Goal: Task Accomplishment & Management: Manage account settings

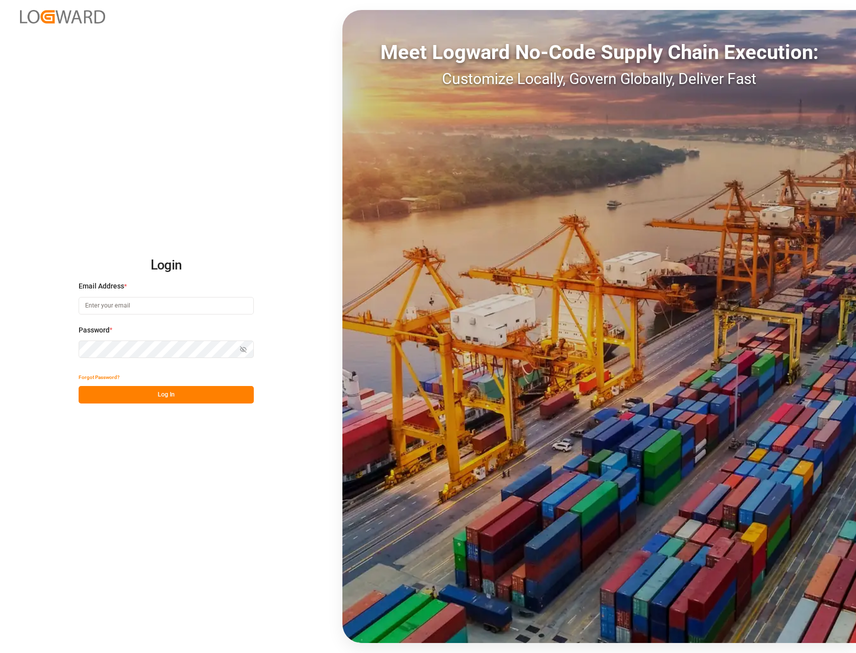
type input "[PERSON_NAME][EMAIL_ADDRESS][PERSON_NAME][DOMAIN_NAME]"
drag, startPoint x: 183, startPoint y: 393, endPoint x: 247, endPoint y: 244, distance: 162.9
click at [183, 393] on button "Log In" at bounding box center [166, 395] width 175 height 18
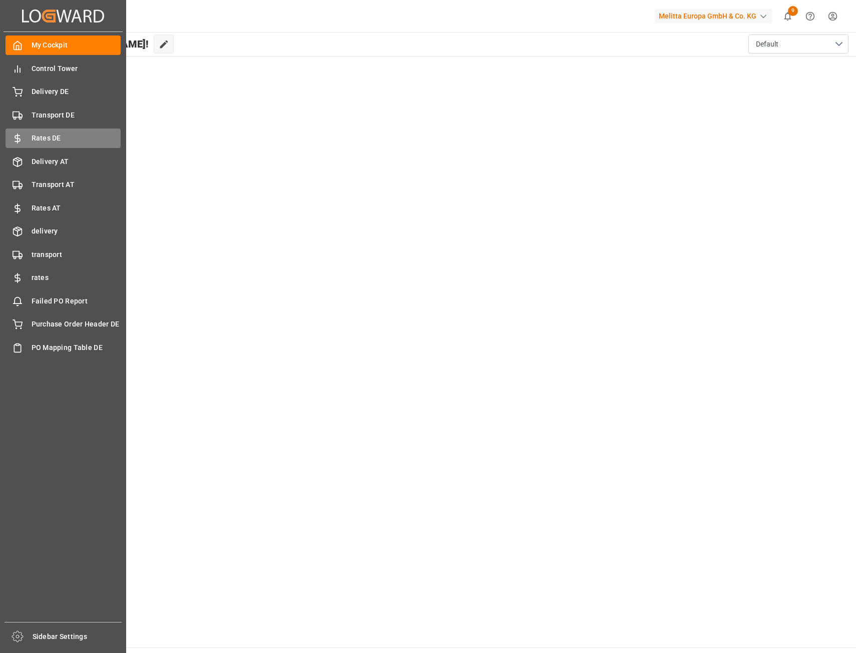
click at [34, 140] on span "Rates DE" at bounding box center [77, 138] width 90 height 11
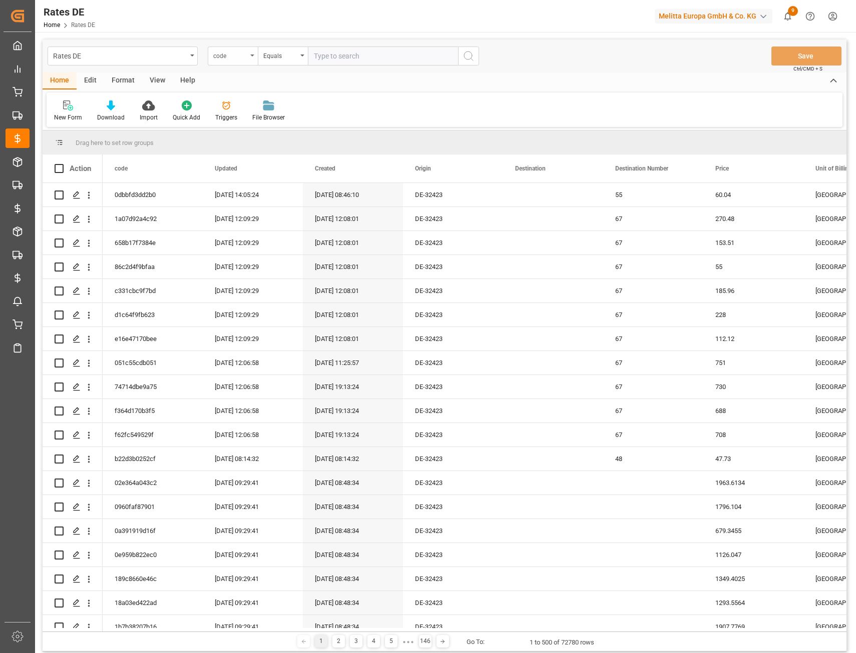
click at [237, 57] on div "code" at bounding box center [230, 55] width 34 height 12
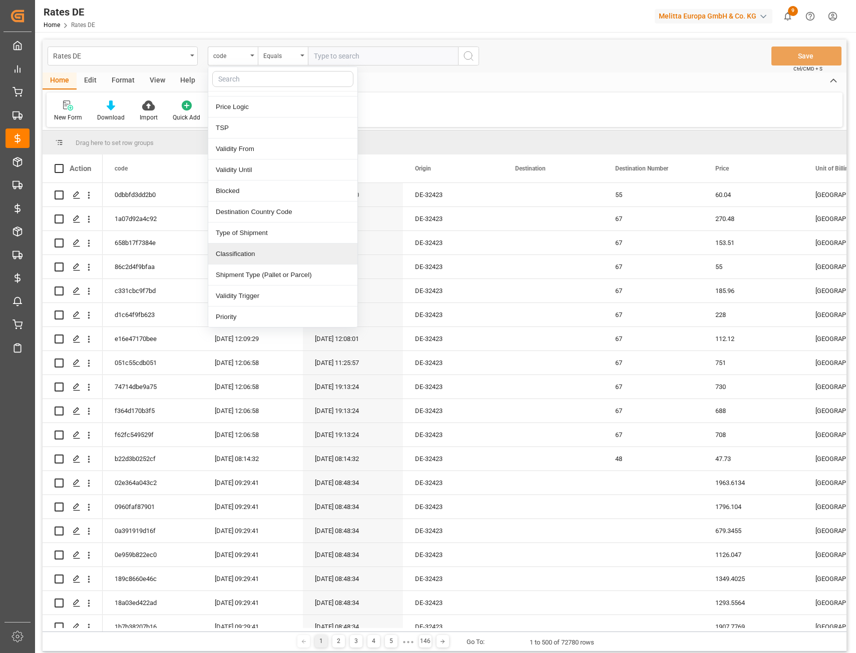
scroll to position [206, 0]
click at [240, 127] on div "TSP" at bounding box center [282, 127] width 149 height 21
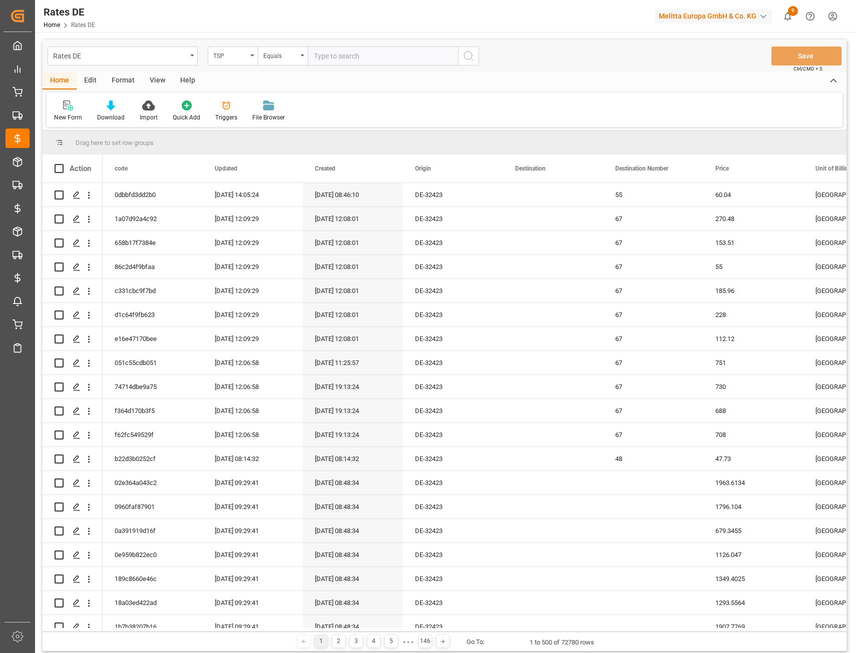
click at [339, 54] on input "text" at bounding box center [383, 56] width 150 height 19
type input "[PERSON_NAME] Export"
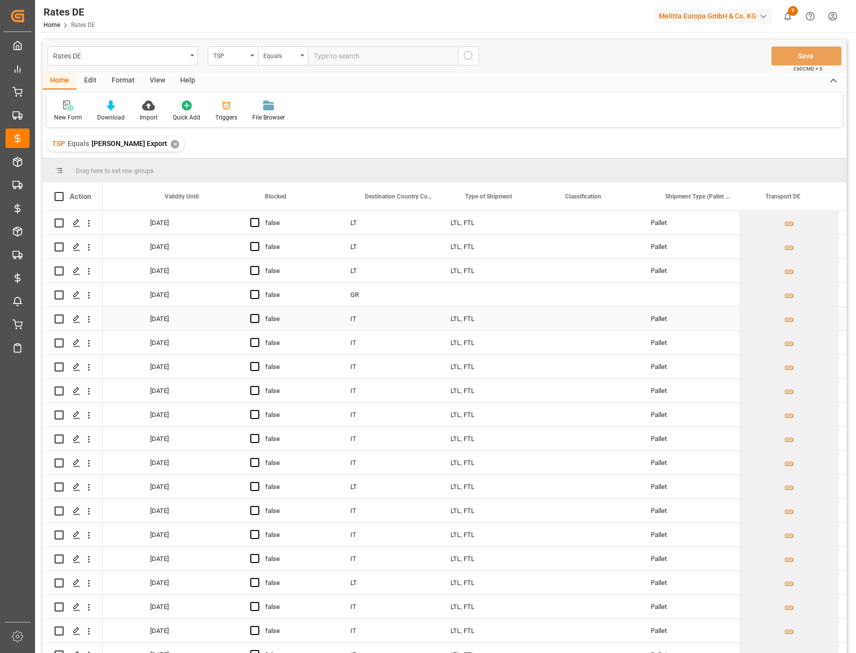
scroll to position [0, 1251]
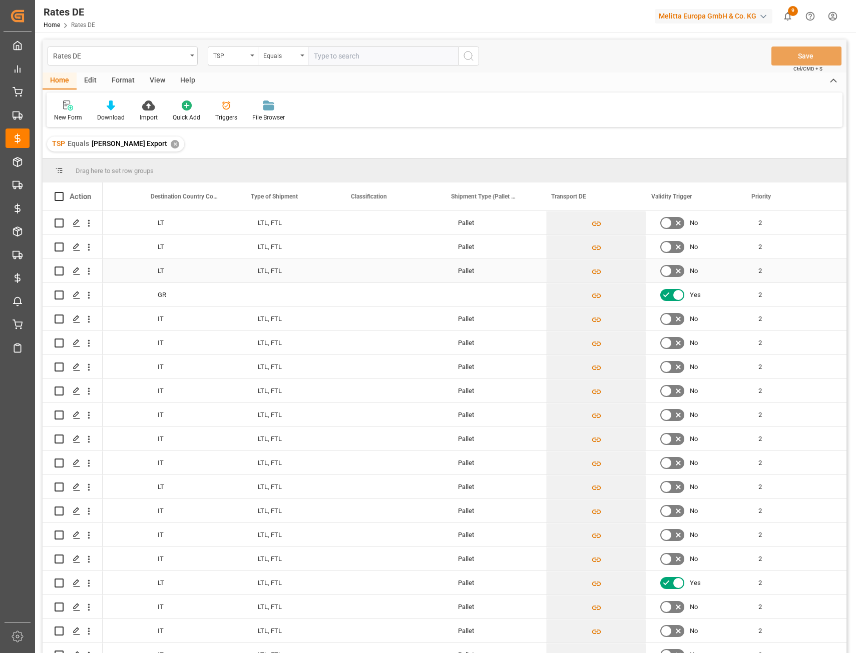
drag, startPoint x: 267, startPoint y: 271, endPoint x: 283, endPoint y: 273, distance: 16.6
click at [267, 271] on div "LTL, FTL" at bounding box center [296, 271] width 100 height 24
click at [299, 297] on div "Press SPACE to select this row." at bounding box center [296, 295] width 100 height 24
click at [291, 275] on div "LTL, FTL" at bounding box center [296, 271] width 100 height 24
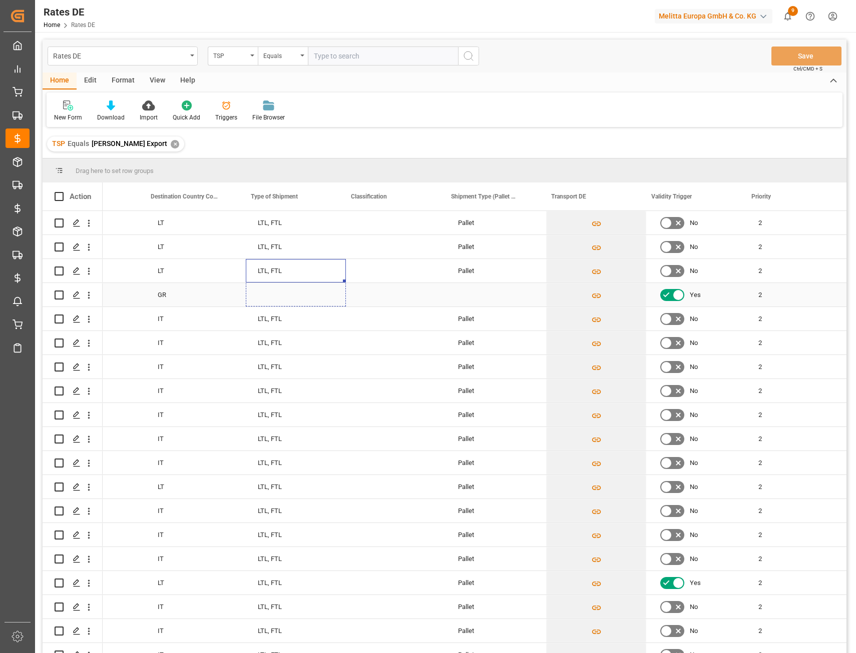
drag, startPoint x: 337, startPoint y: 281, endPoint x: 336, endPoint y: 298, distance: 17.0
click at [459, 267] on div "Pallet" at bounding box center [496, 271] width 100 height 24
drag, startPoint x: 536, startPoint y: 280, endPoint x: 535, endPoint y: 299, distance: 19.0
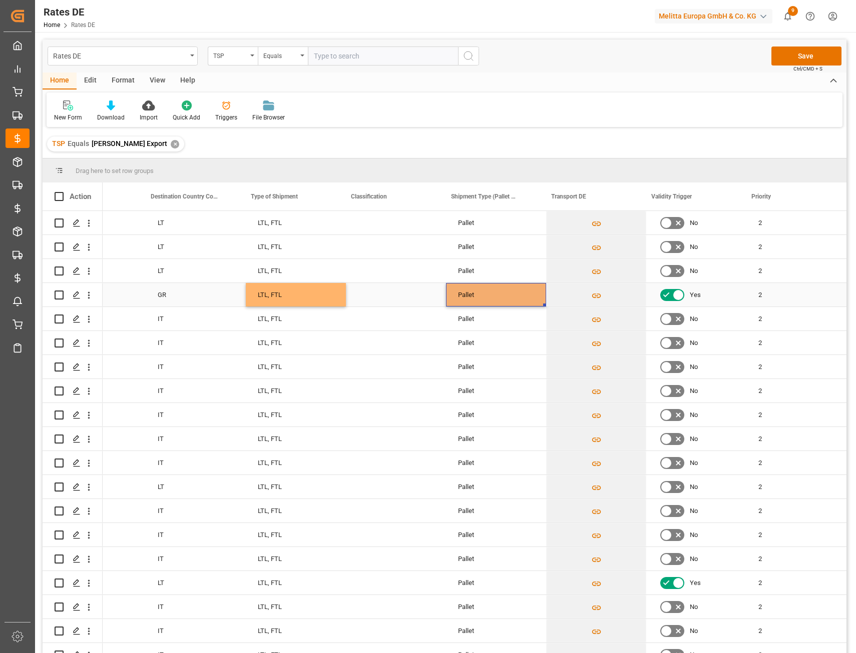
click at [483, 297] on div "Pallet" at bounding box center [496, 295] width 100 height 24
click at [798, 60] on button "Save" at bounding box center [806, 56] width 70 height 19
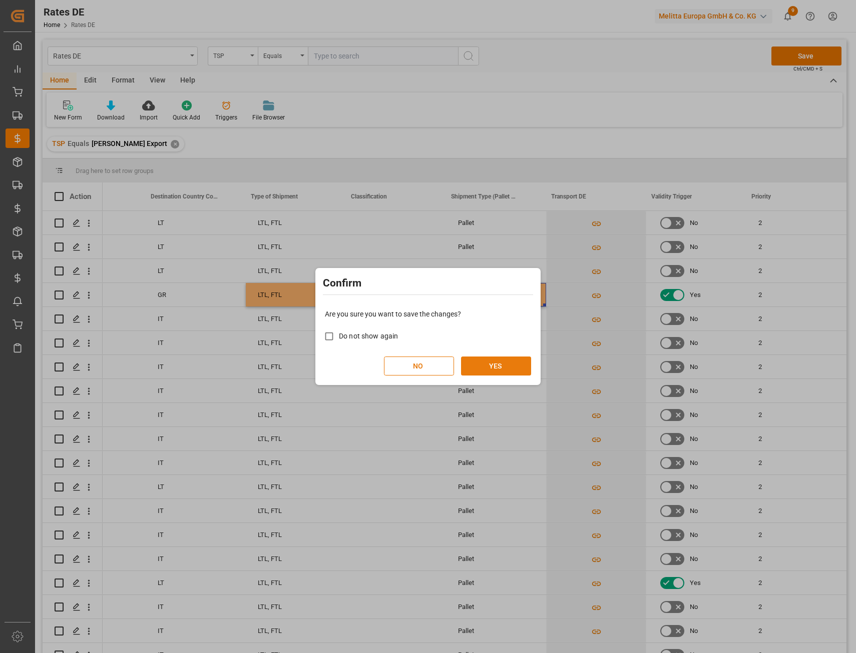
click at [494, 359] on button "YES" at bounding box center [496, 366] width 70 height 19
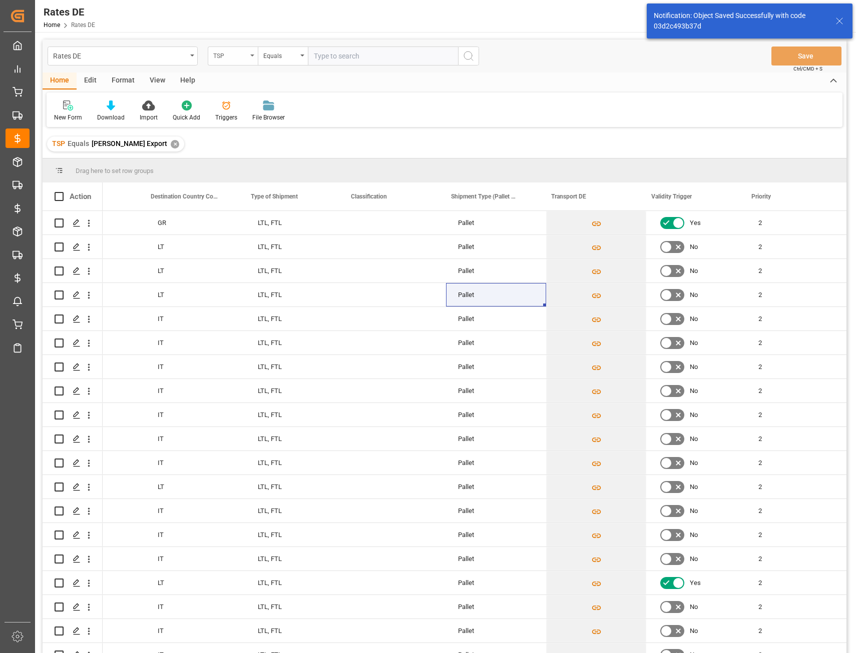
click at [236, 55] on div "TSP" at bounding box center [230, 55] width 34 height 12
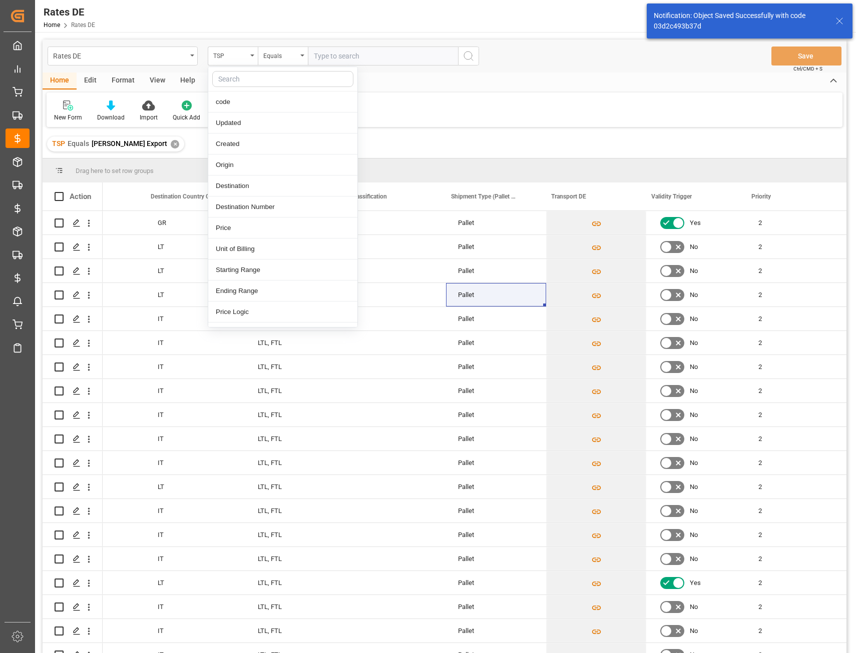
click at [236, 79] on input "text" at bounding box center [282, 79] width 141 height 16
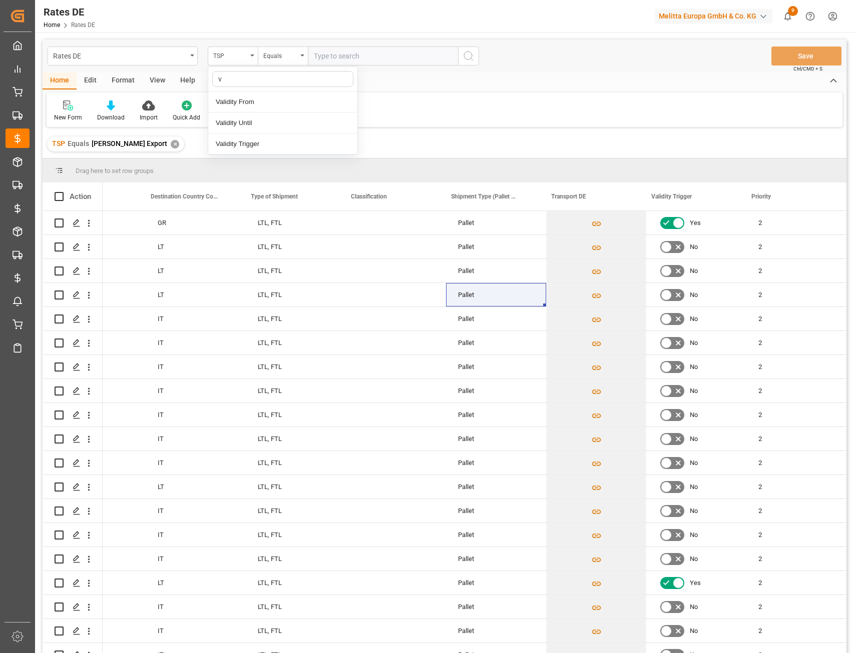
type input "va"
click at [250, 127] on div "Validity Until" at bounding box center [282, 123] width 149 height 21
click at [293, 61] on div "Equals" at bounding box center [283, 56] width 50 height 19
click at [295, 161] on div "Greater than" at bounding box center [332, 165] width 149 height 21
click at [328, 57] on input "text" at bounding box center [383, 56] width 150 height 19
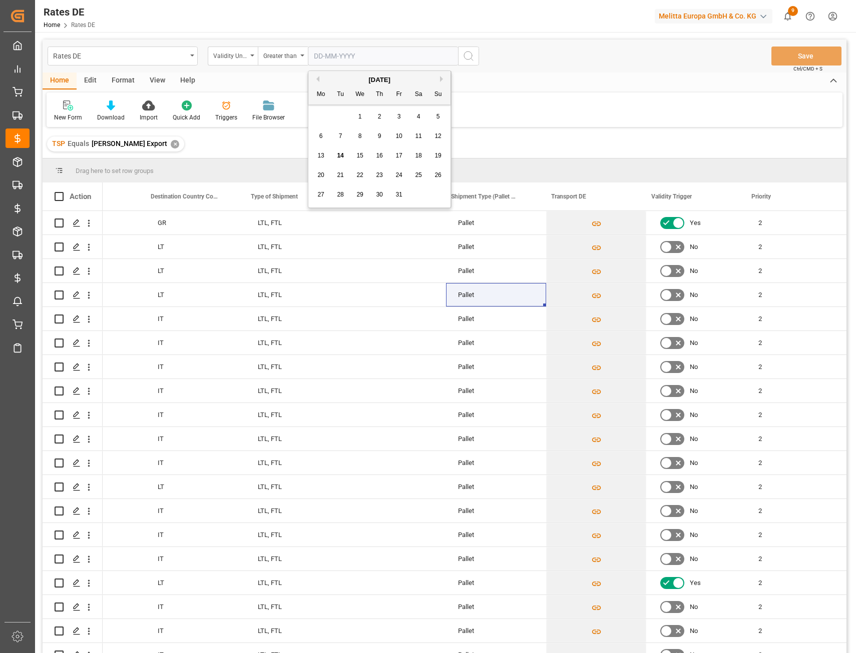
click at [320, 124] on div "29 30 1 2 3 4 5" at bounding box center [379, 117] width 137 height 20
click at [358, 118] on span "1" at bounding box center [360, 116] width 4 height 7
type input "[DATE]"
click at [465, 54] on icon "search button" at bounding box center [468, 56] width 12 height 12
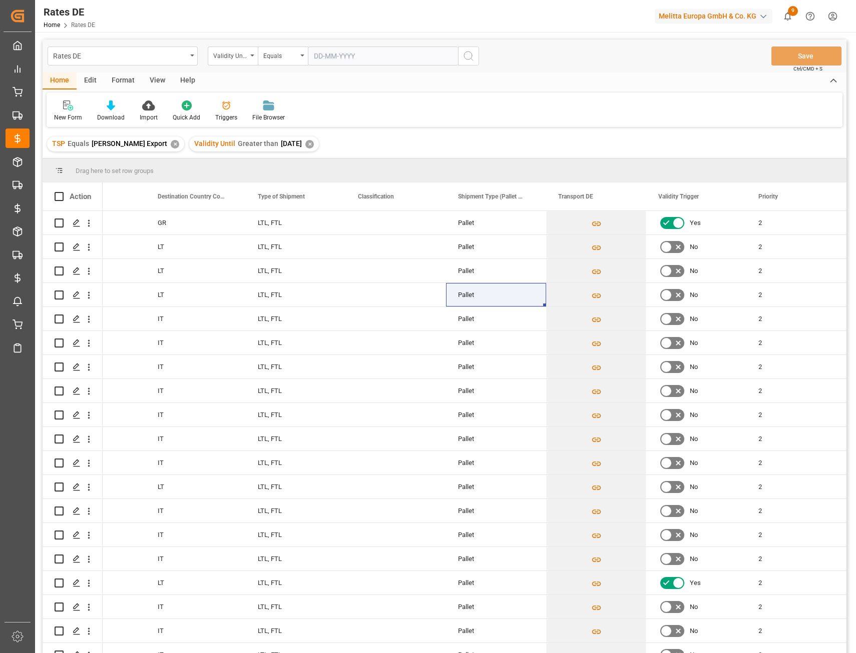
click at [171, 145] on div "✕" at bounding box center [175, 144] width 9 height 9
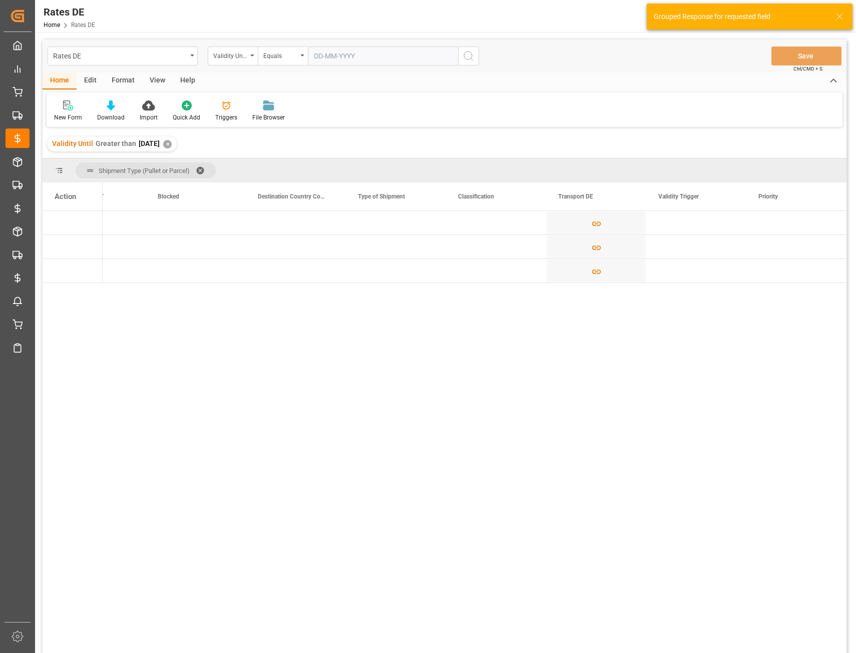
click at [202, 167] on span at bounding box center [204, 170] width 16 height 9
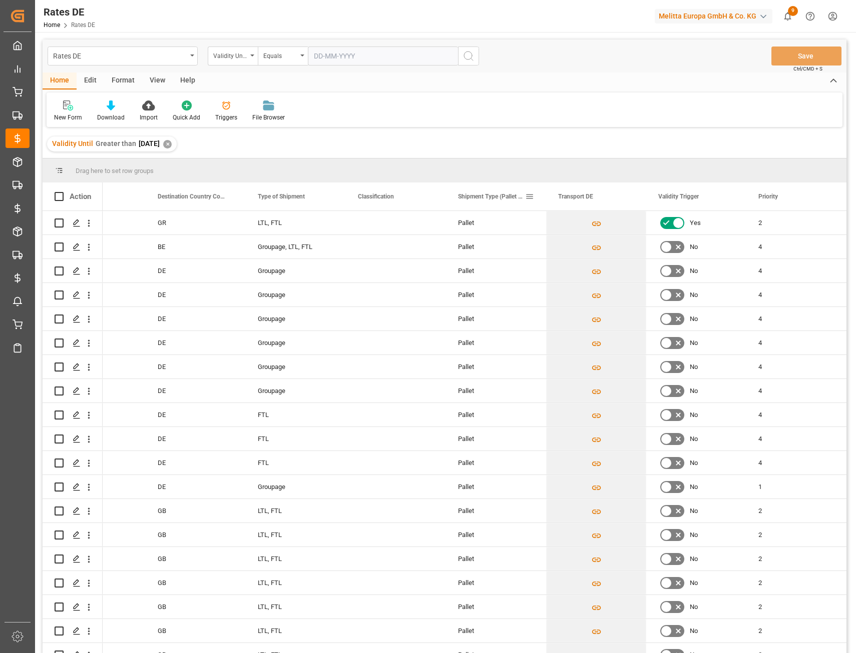
click at [474, 200] on span "Shipment Type (Pallet or Parcel)" at bounding box center [491, 196] width 67 height 7
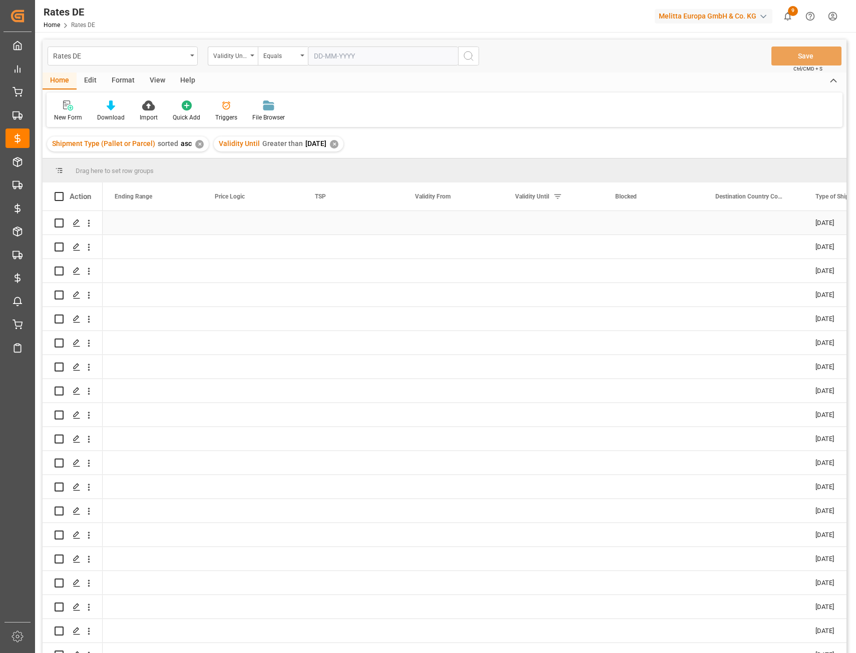
scroll to position [0, 901]
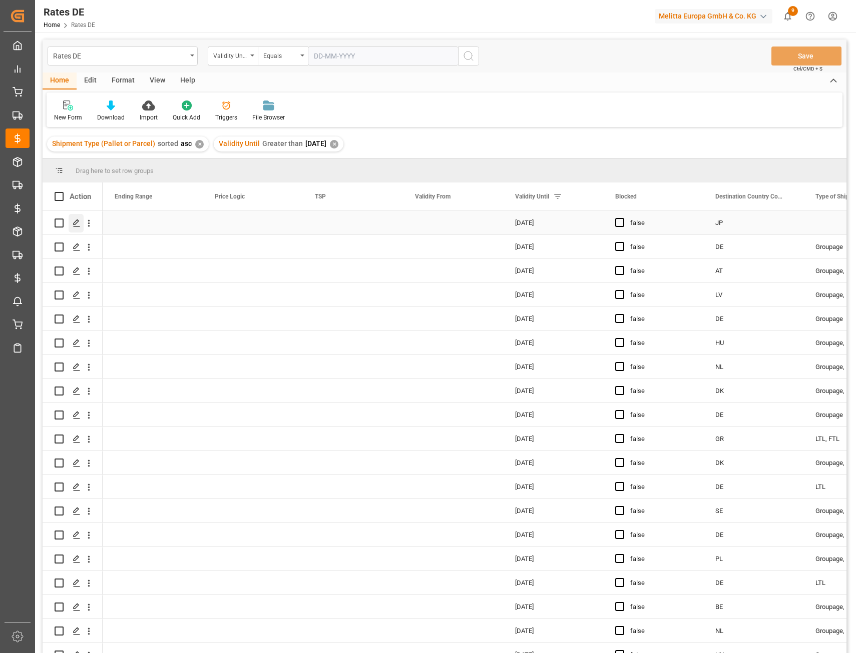
click at [77, 224] on polygon "Press SPACE to select this row." at bounding box center [76, 222] width 5 height 5
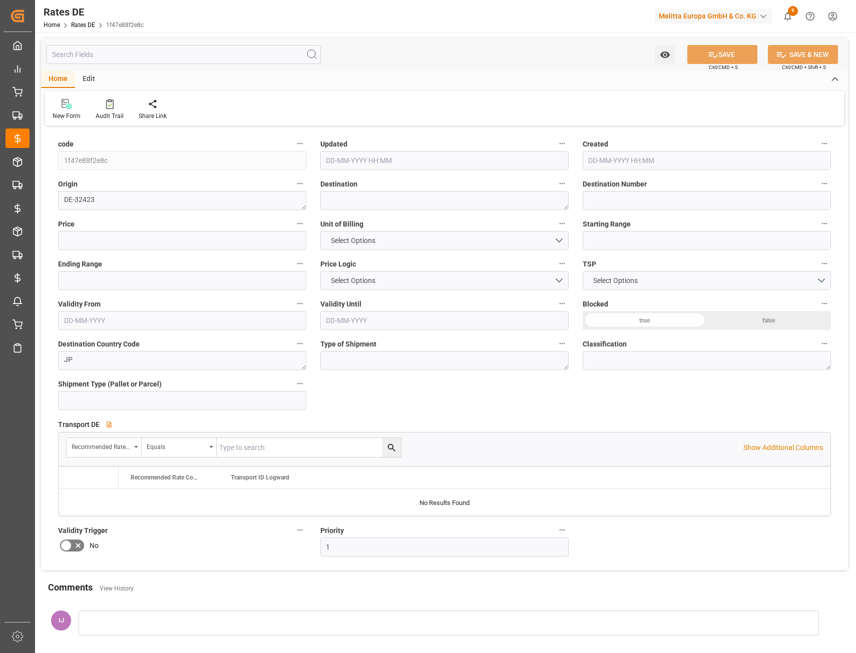
type input "0"
type input "1"
type input "60"
type input "[DATE] 16:16"
type input "[DATE] 11:35"
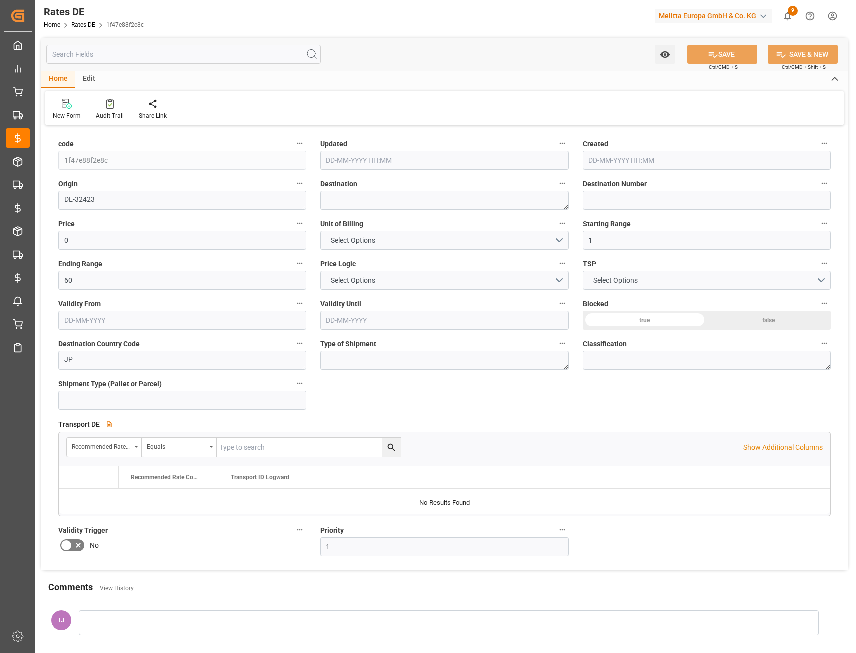
type input "[DATE]"
click at [167, 393] on input at bounding box center [182, 400] width 248 height 19
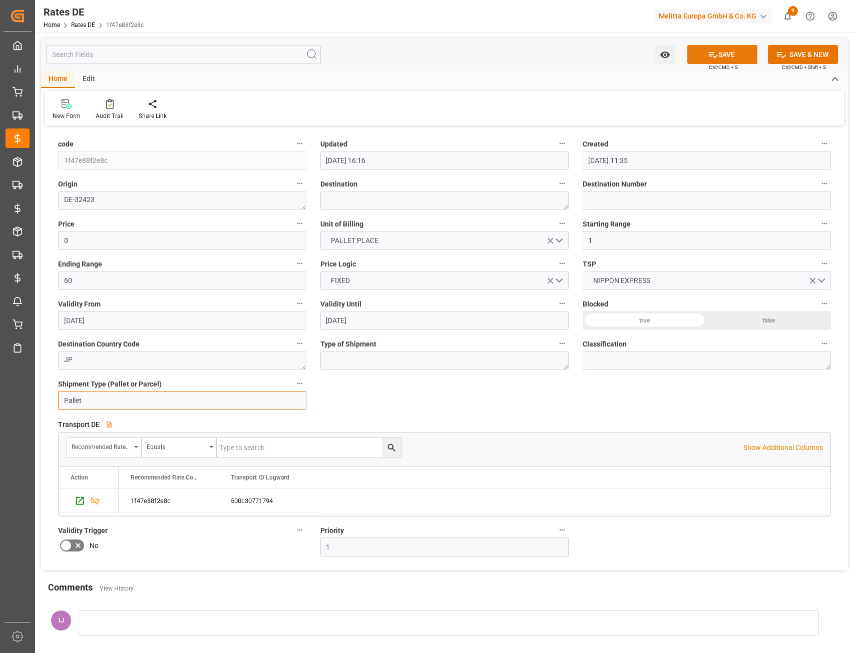
type input "Pallet"
click at [707, 53] on icon at bounding box center [712, 55] width 11 height 11
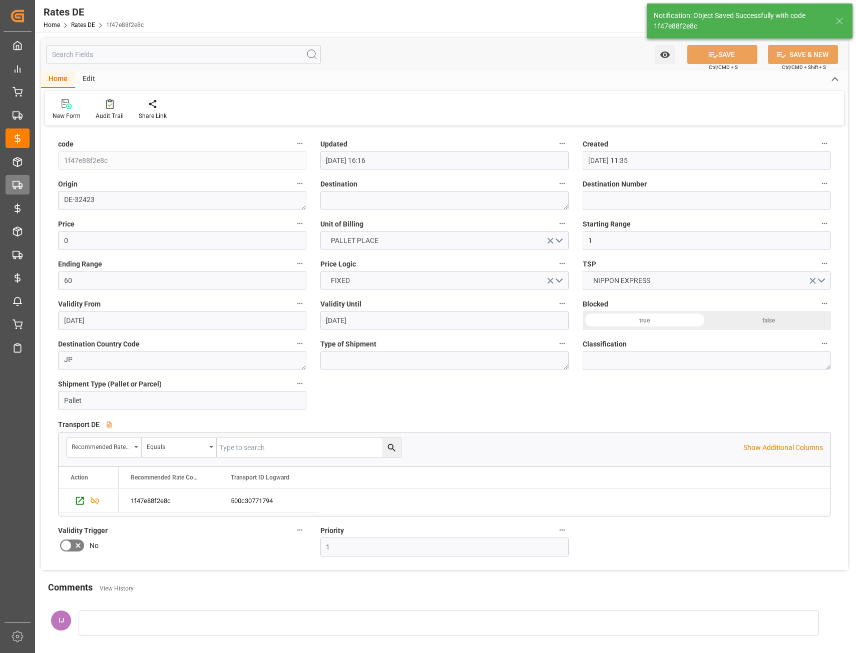
type input "[DATE] 11:31"
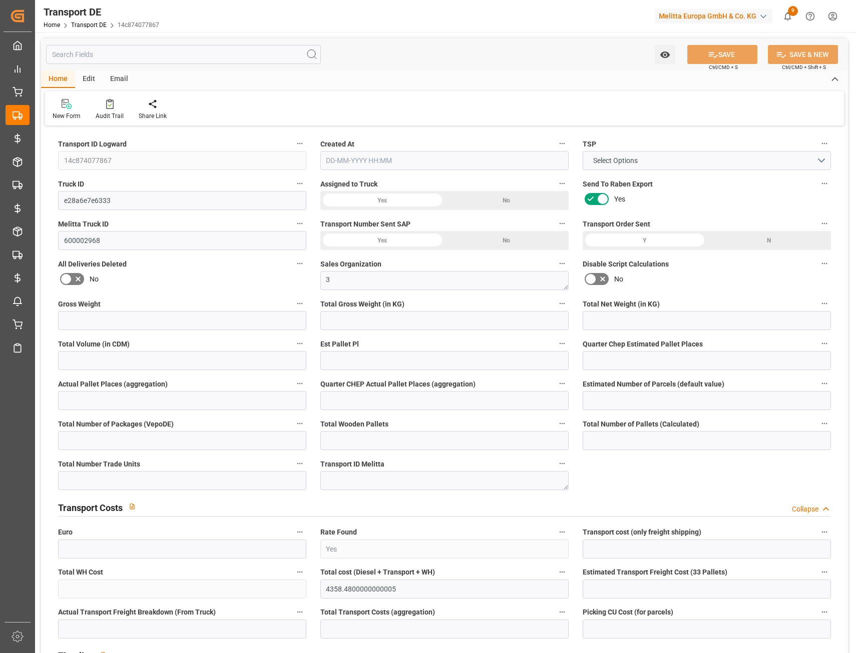
type input "9680"
type input "9495.84"
type input "7190.52"
type input "54698.4"
type input "33"
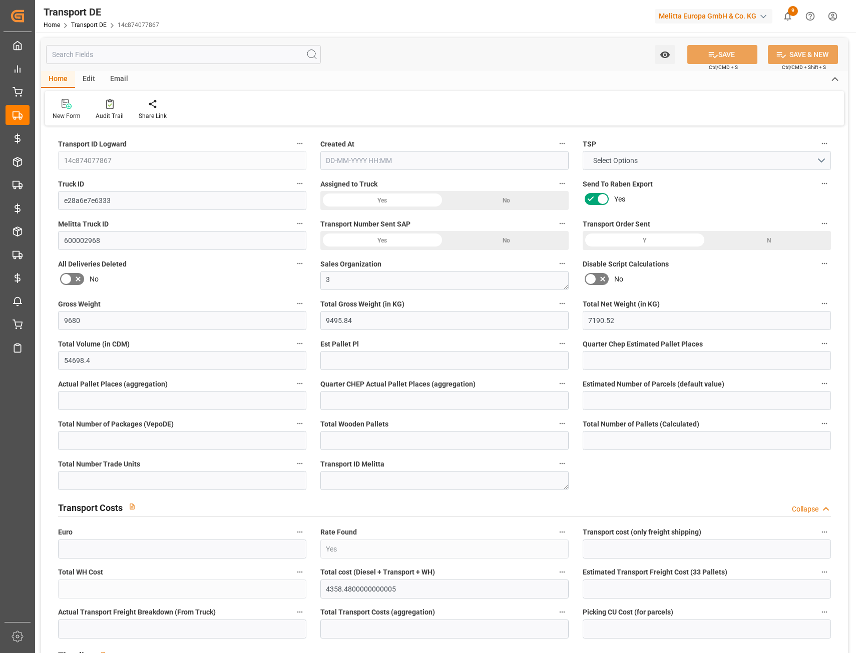
type input "0"
type input "32"
type input "0"
type input "1"
type input "66"
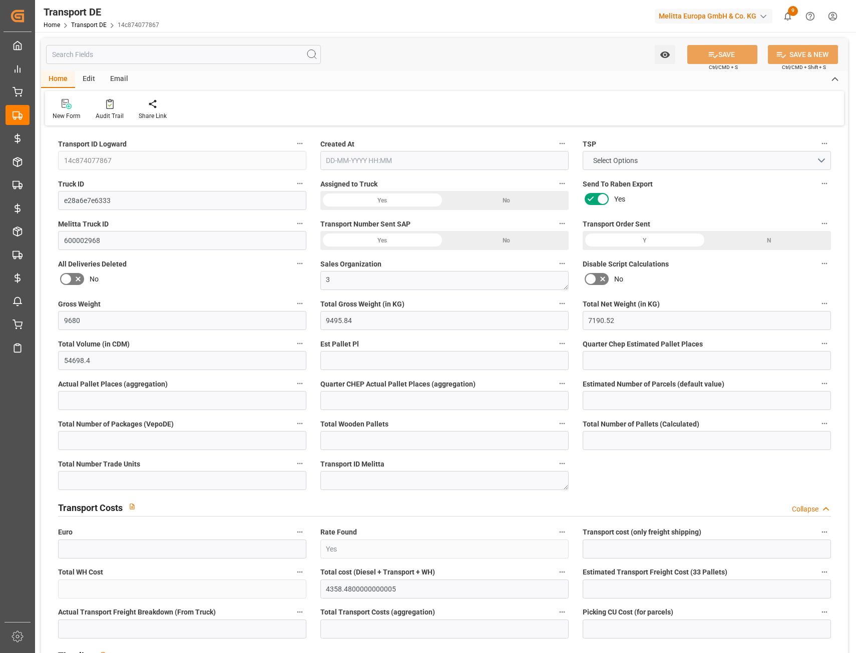
type input "66"
type input "0"
type input "3980.71"
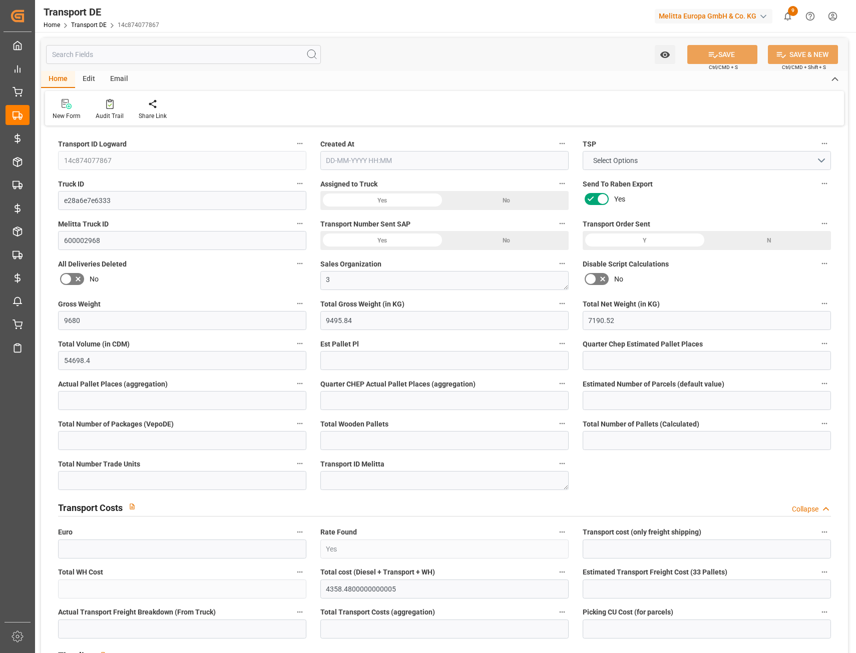
type input "377.77"
type input "3980.71"
type input "19"
type input "66"
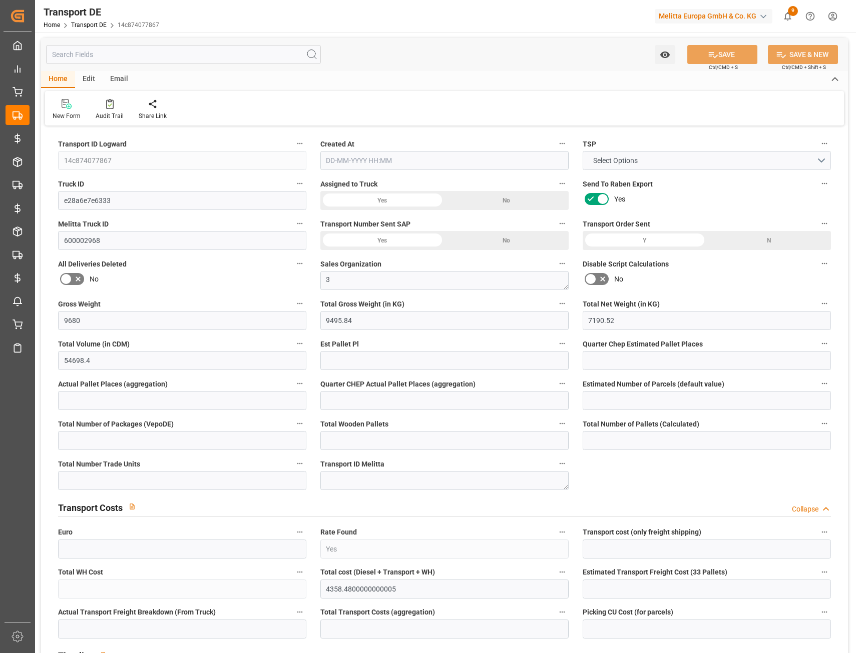
type input "0"
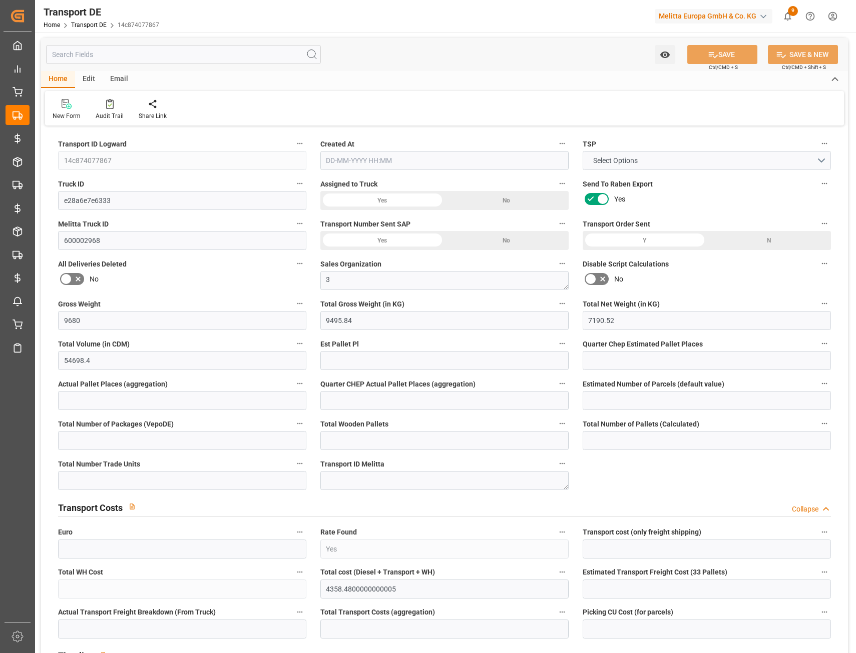
type input "0"
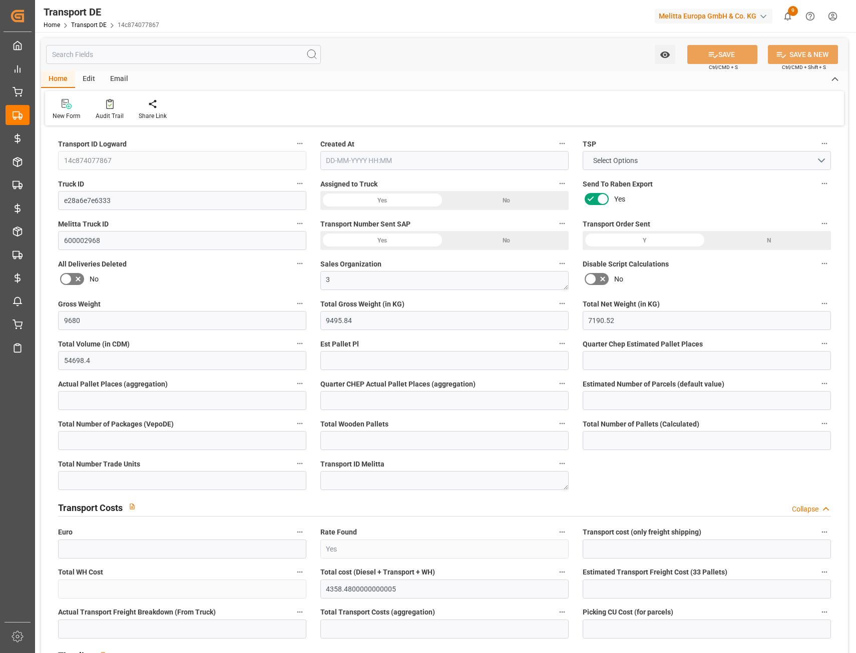
type input "0"
type input "9495.84"
type input "21"
type input "100"
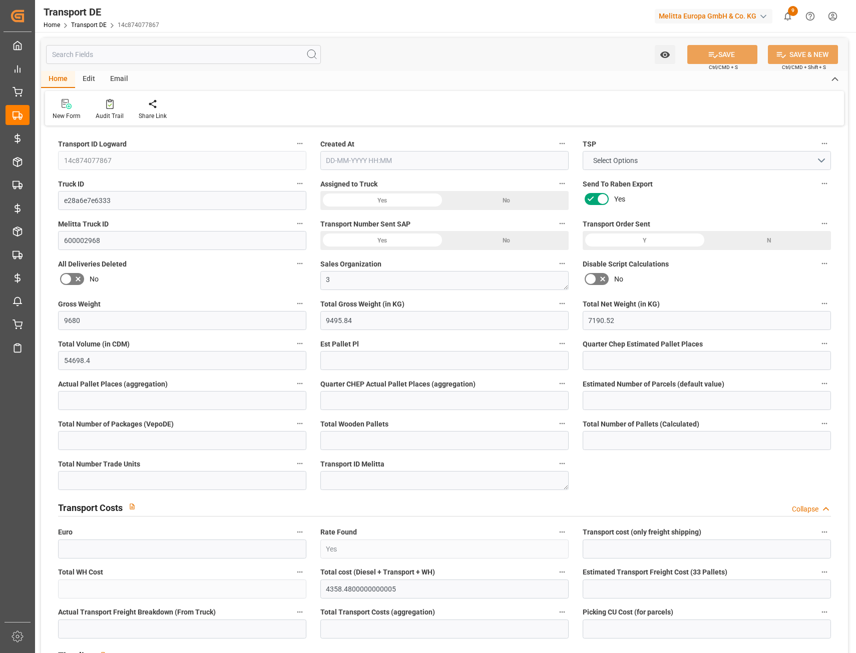
type input "0"
type input "66"
type input "0"
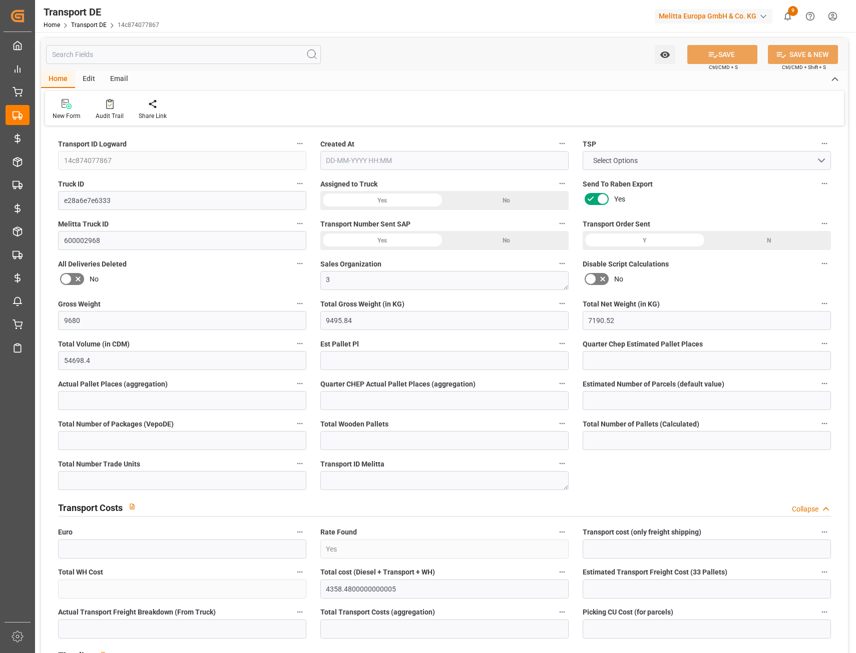
type input "0"
type input "1"
type input "0"
type input "4150"
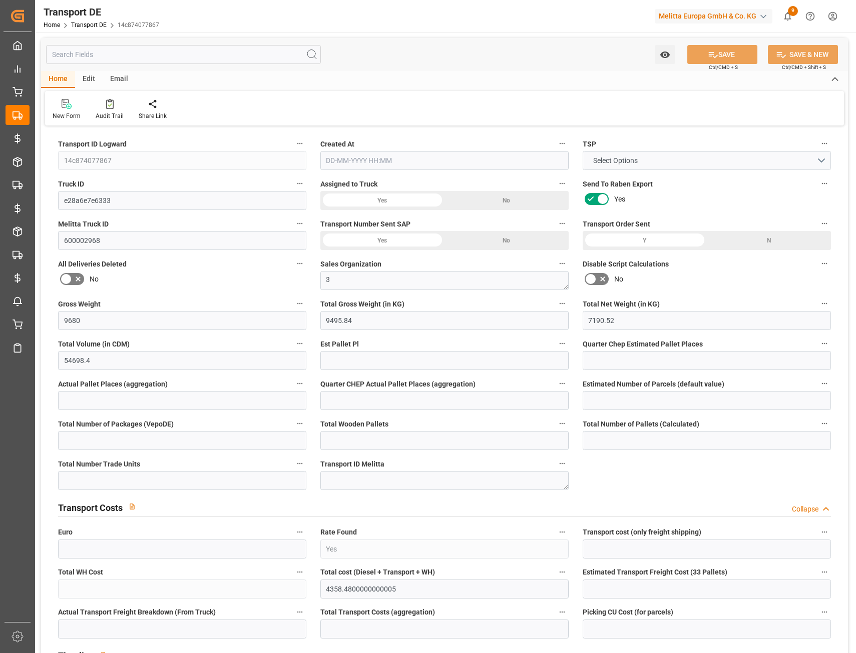
type input "4358.48"
type input "3980.71"
type input "24-09-2025 09:27"
type input "29-09-2025"
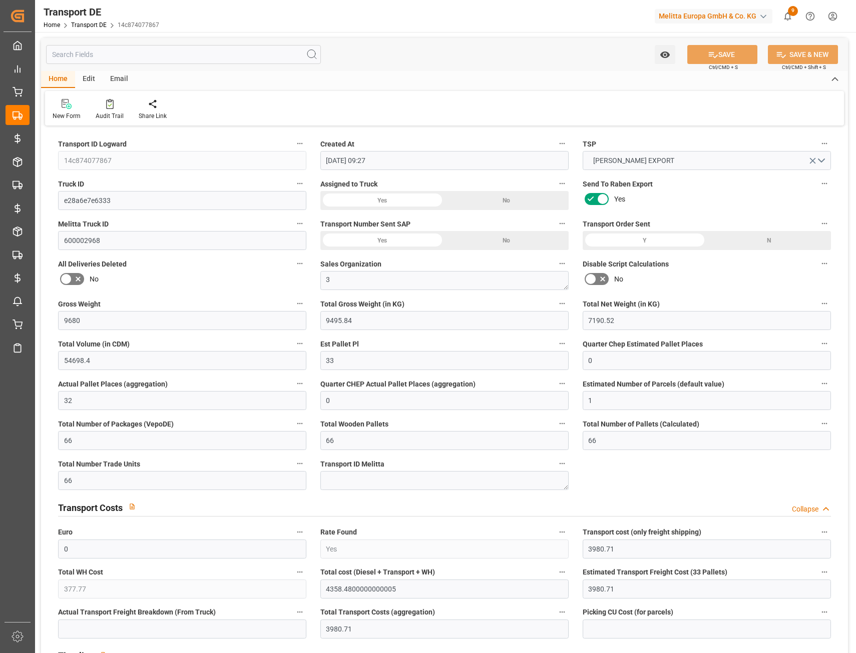
type input "07-10-2025"
type input "08-10-2025"
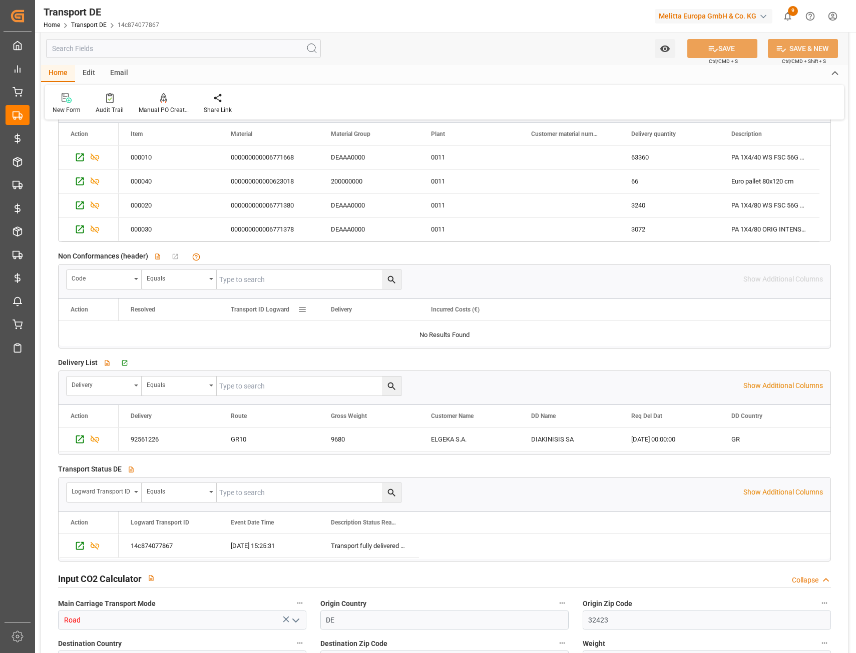
scroll to position [1651, 0]
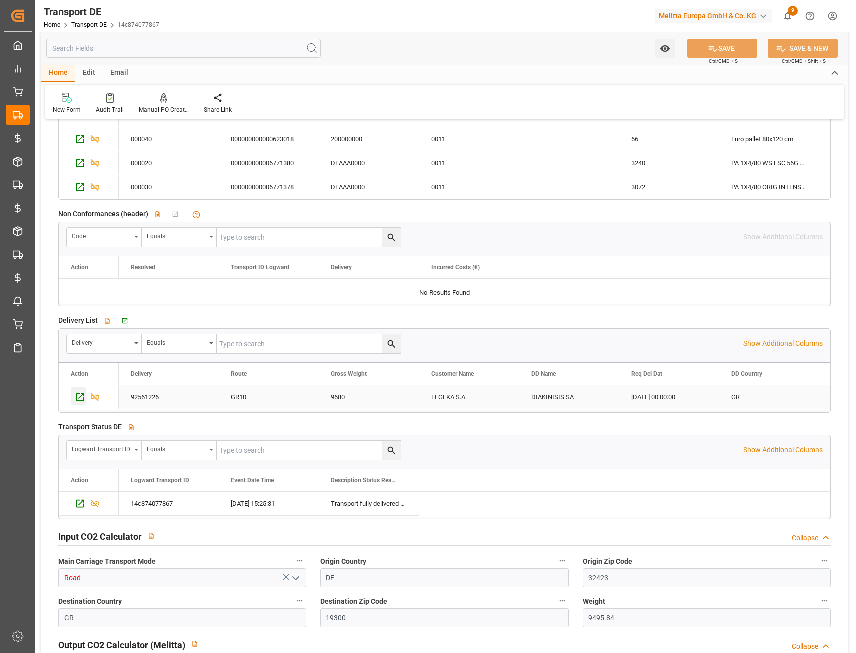
click at [79, 400] on icon "Press SPACE to select this row." at bounding box center [80, 397] width 11 height 11
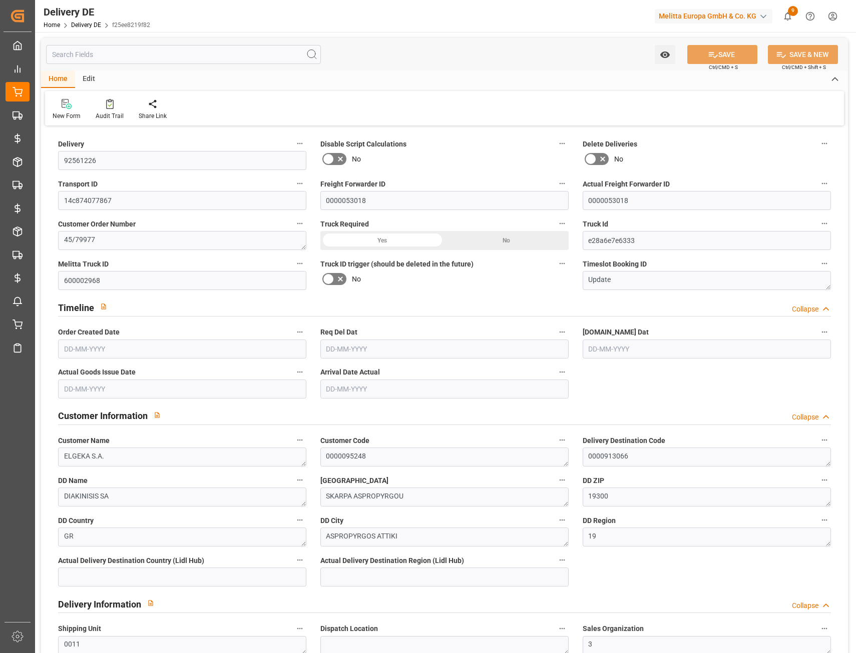
type input "66"
type input "33"
type input "32"
type input "7190.52"
type input "9680"
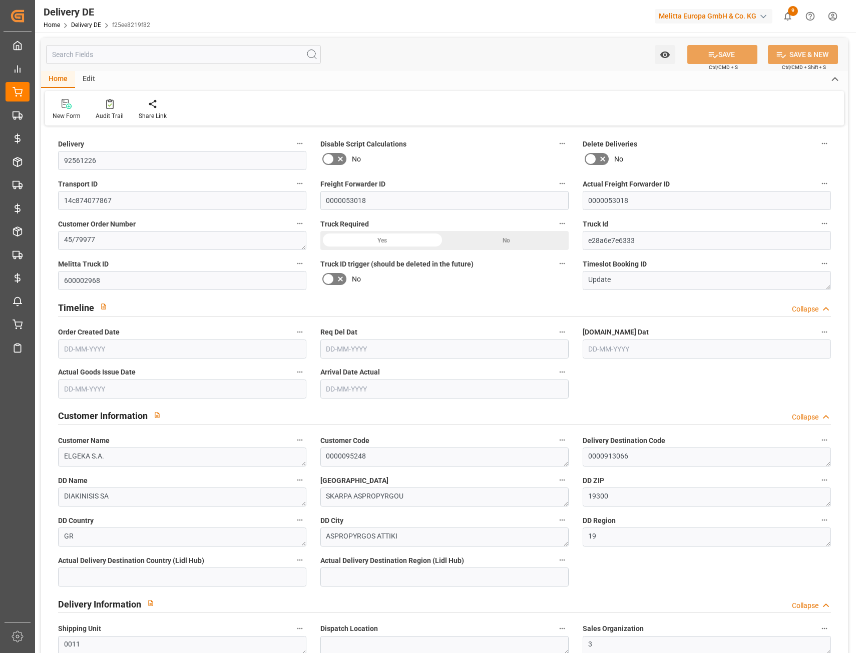
type input "54698.4"
type input "24-09-2025"
type input "07-10-2025"
type input "29-09-2025"
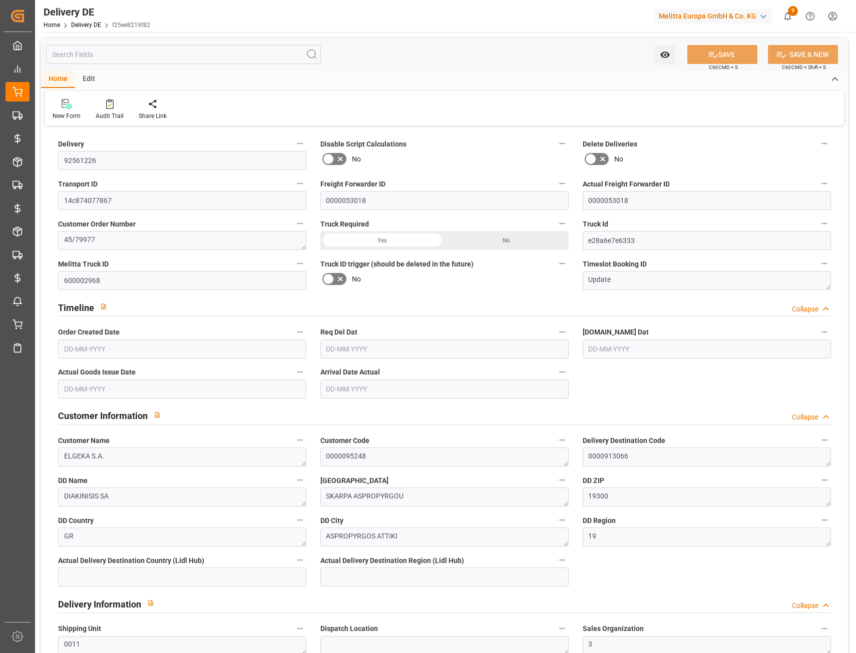
type input "08-10-2025"
click at [621, 276] on textarea "Update" at bounding box center [706, 280] width 248 height 19
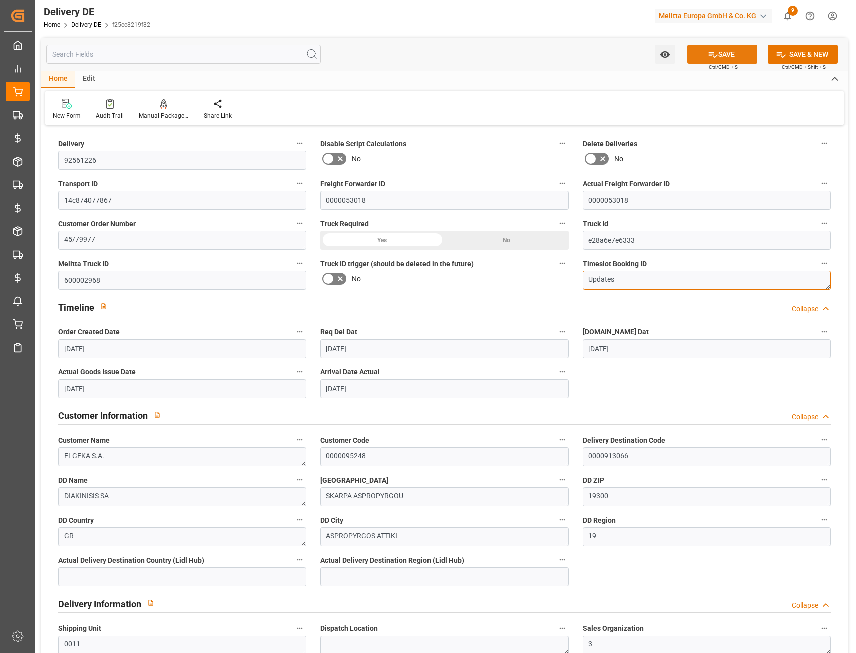
type textarea "Updates"
click at [739, 58] on button "SAVE" at bounding box center [722, 54] width 70 height 19
click at [113, 109] on div at bounding box center [110, 104] width 28 height 11
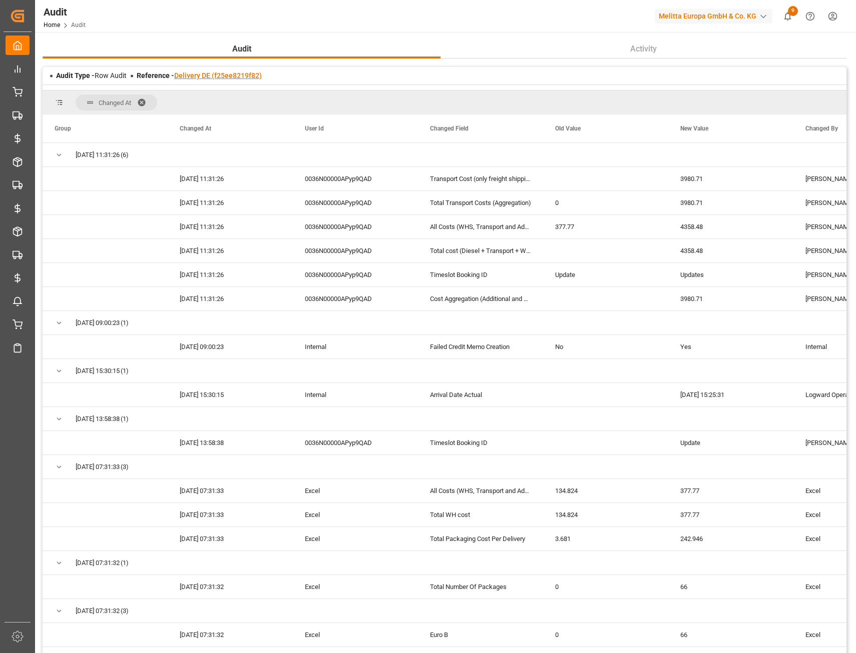
click at [218, 75] on link "Delivery DE (f25ee8219f82)" at bounding box center [218, 76] width 88 height 8
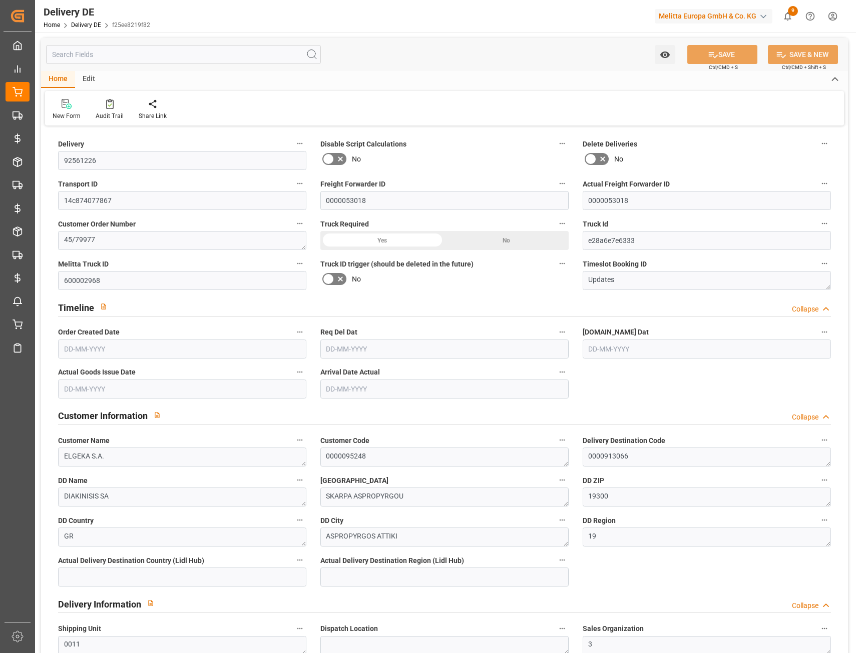
type input "92561226"
type input "14c874077867"
type input "0000053018"
type textarea "45/79977"
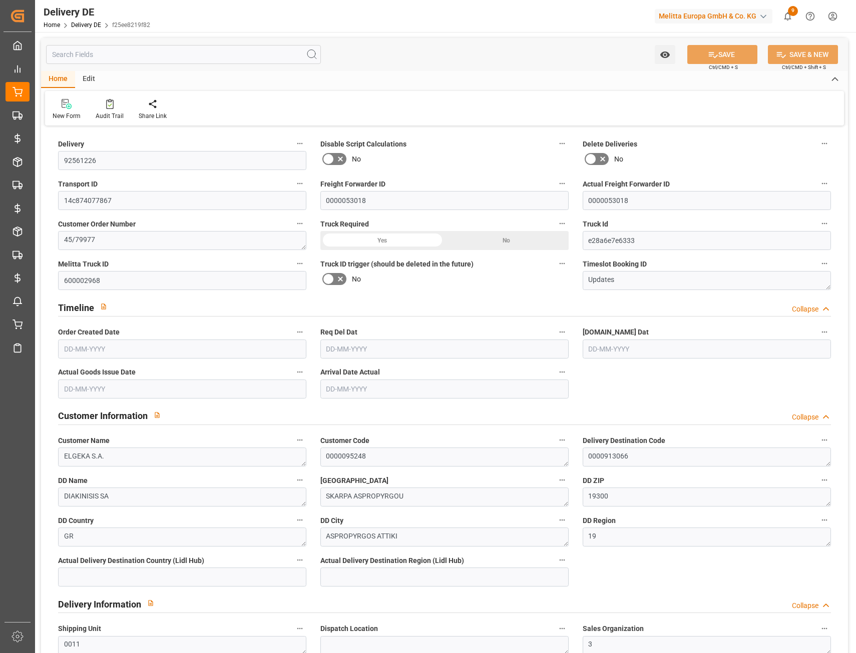
type input "e28a6e7e6333"
type input "600002968"
type textarea "Updates"
type textarea "ELGEKA S.A."
type textarea "0000095248"
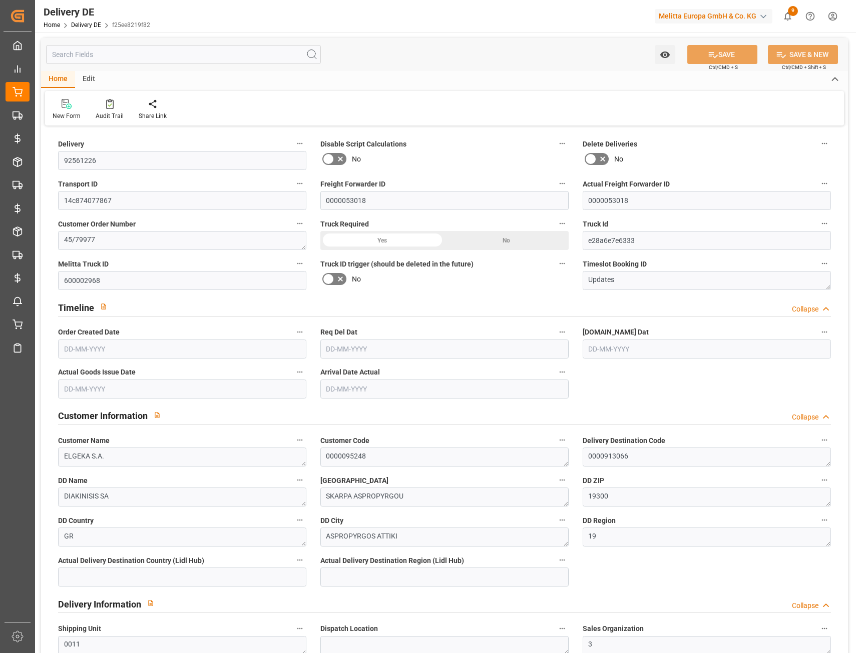
type textarea "0000913066"
type textarea "DIAKINISIS SA"
type textarea "SKARPA ASPROPYRGOU"
type textarea "19300"
type textarea "GR"
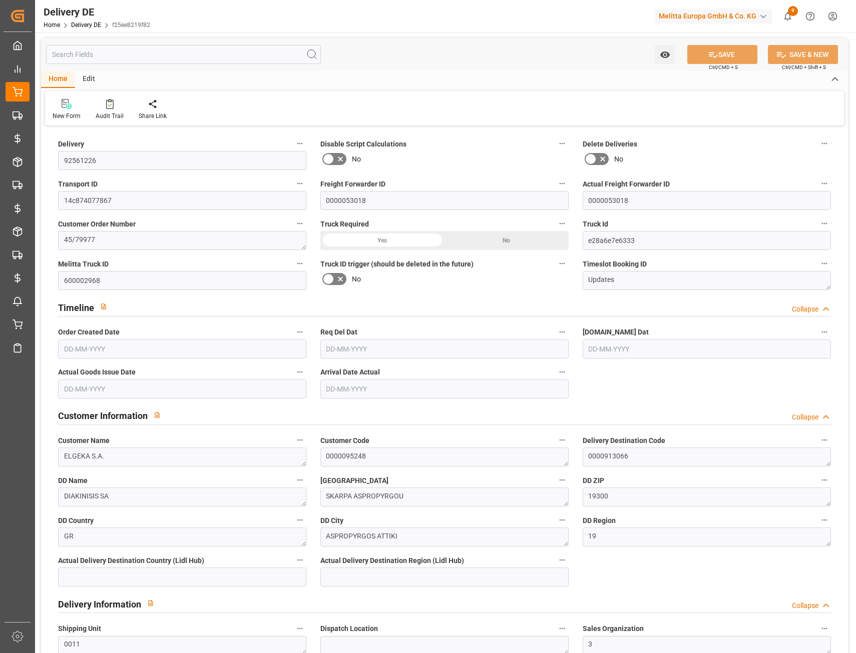
type textarea "ASPROPYRGOS ATTIKI"
type textarea "19"
type textarea "0011"
type textarea "3"
type textarea "LF"
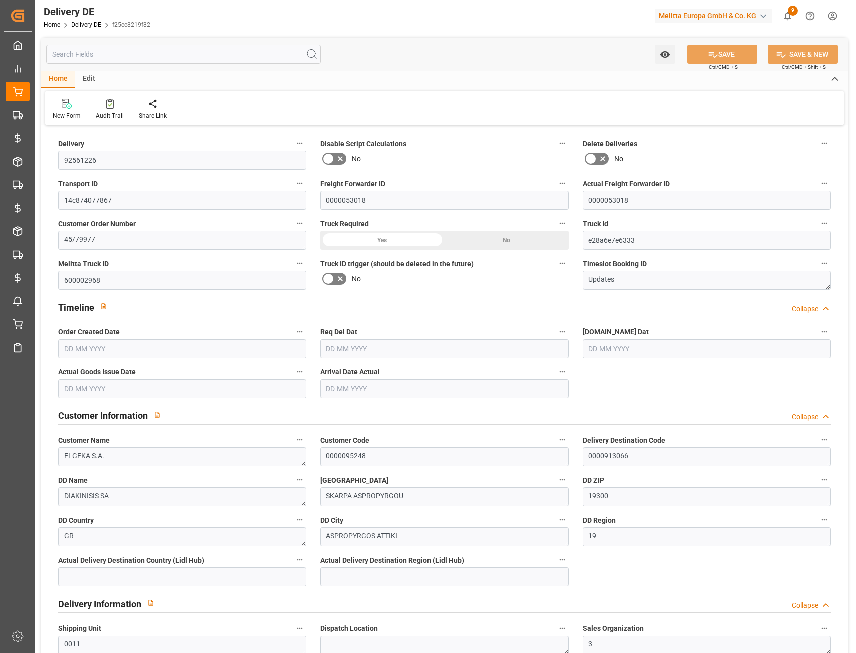
type input "Pallet"
type textarea "GR10"
type input "GR10"
type input "CPT"
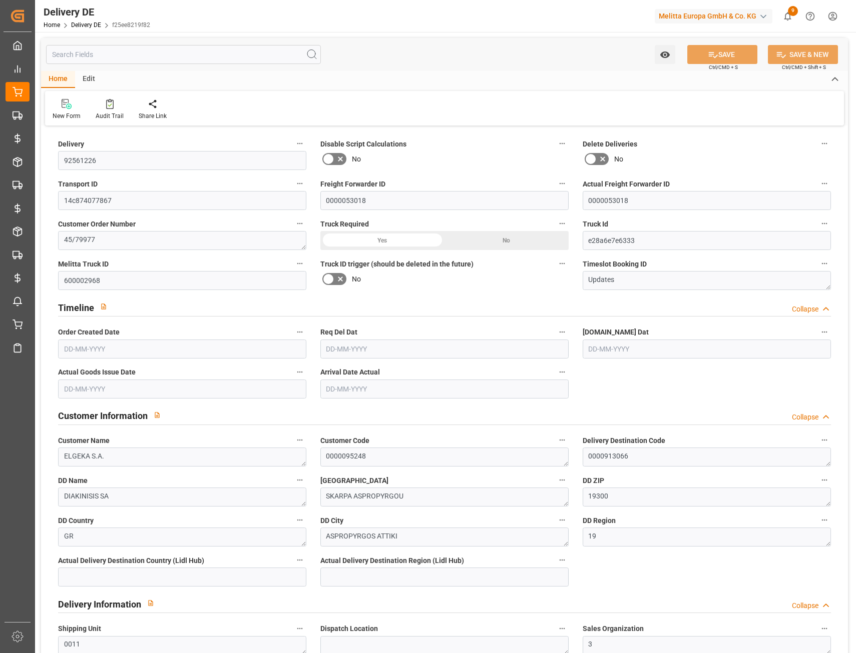
type input "10"
type input "66"
type input "33"
type input "32"
type input "7190.52"
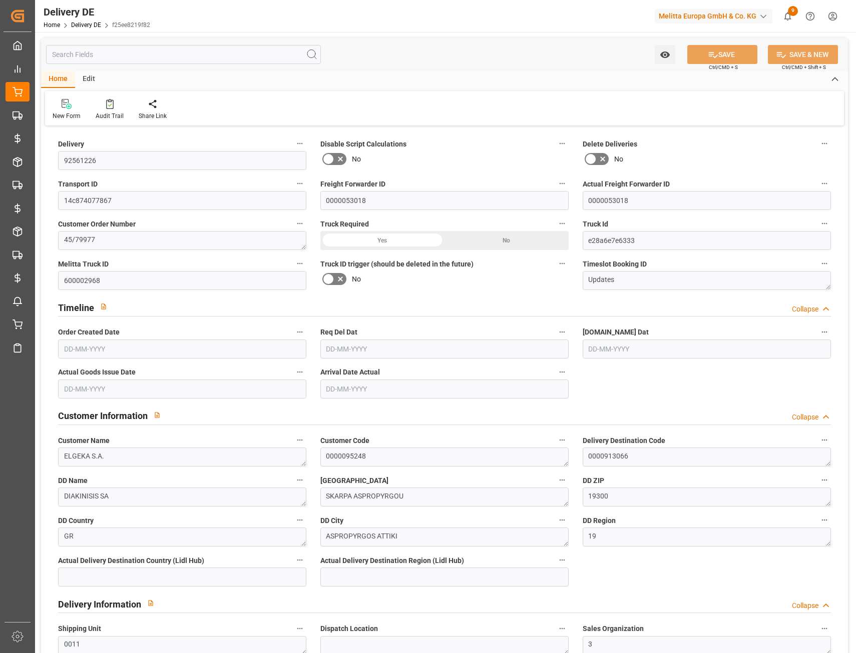
type input "9680"
type input "54698.4"
type input "24-09-2025"
type input "07-10-2025"
type input "29-09-2025"
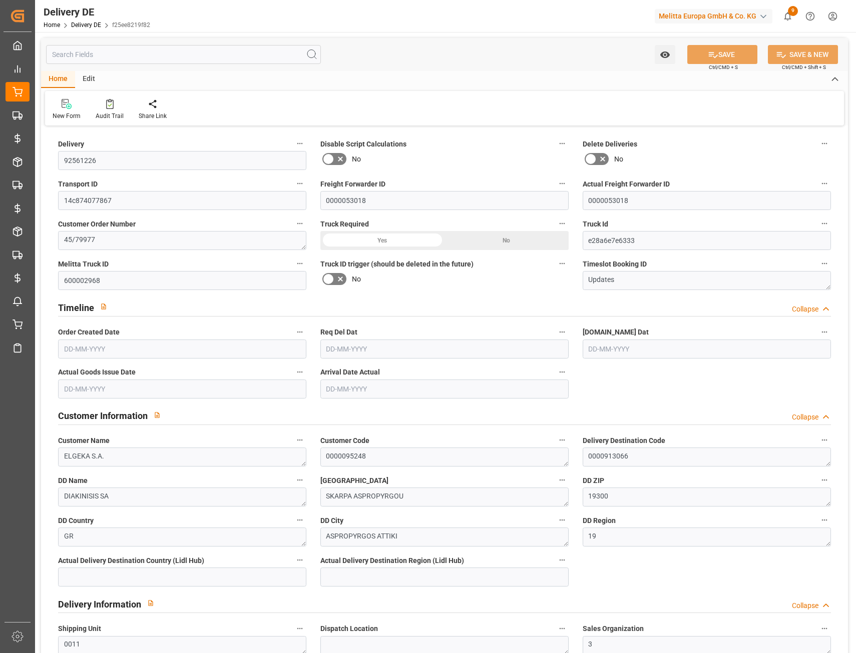
type input "29-09-2025"
type input "08-10-2025"
